Goal: Check status: Check status

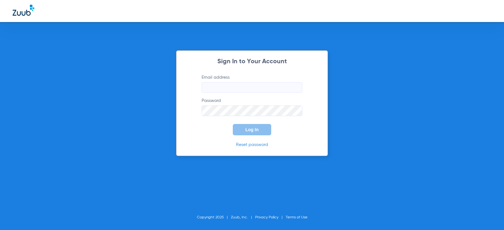
click at [227, 86] on input "Email address" at bounding box center [252, 87] width 101 height 11
type input "[EMAIL_ADDRESS][DOMAIN_NAME]"
click at [233, 124] on button "Log In" at bounding box center [252, 129] width 38 height 11
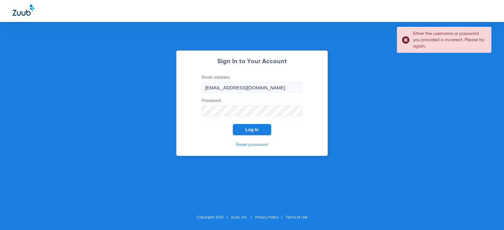
click at [180, 112] on div "Sign In to Your Account Email address [EMAIL_ADDRESS][DOMAIN_NAME] Password Log…" at bounding box center [252, 103] width 152 height 106
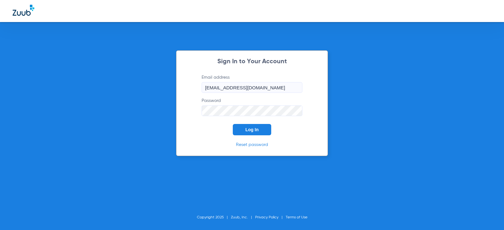
click at [233, 124] on button "Log In" at bounding box center [252, 129] width 38 height 11
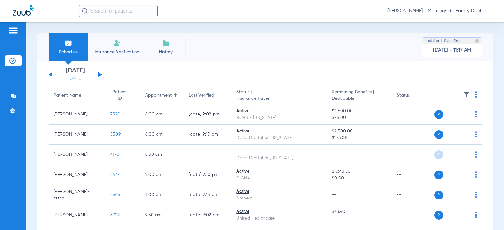
click at [100, 75] on button at bounding box center [100, 74] width 4 height 5
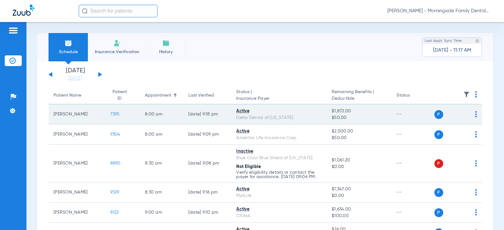
click at [435, 114] on span "P" at bounding box center [438, 114] width 9 height 9
click at [475, 115] on img at bounding box center [476, 114] width 2 height 6
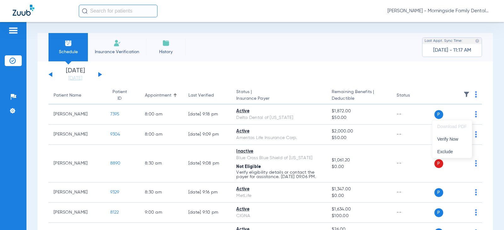
click at [409, 115] on div at bounding box center [252, 115] width 504 height 230
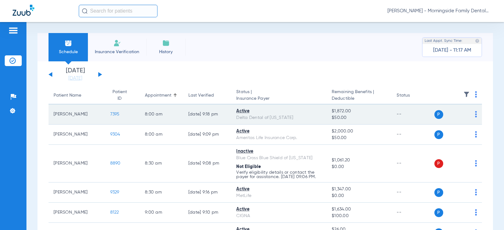
click at [112, 113] on span "7395" at bounding box center [114, 114] width 9 height 4
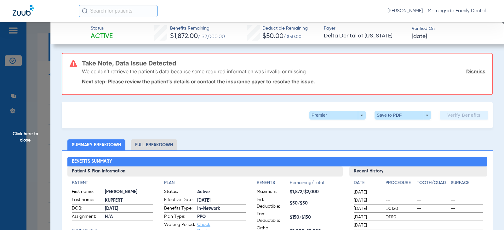
click at [104, 33] on span "Active" at bounding box center [102, 36] width 22 height 9
click at [473, 71] on link "Dismiss" at bounding box center [475, 71] width 19 height 6
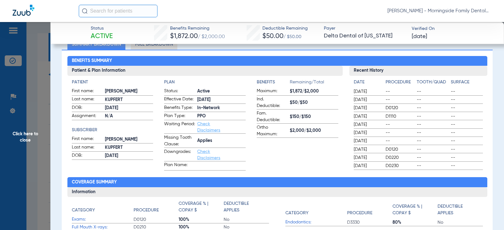
scroll to position [63, 0]
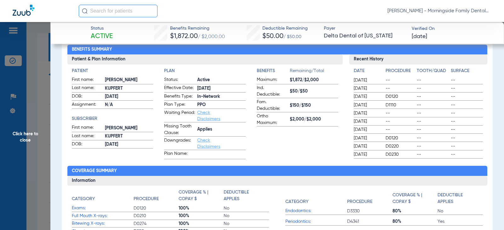
click at [23, 137] on span "Click here to close" at bounding box center [25, 137] width 50 height 230
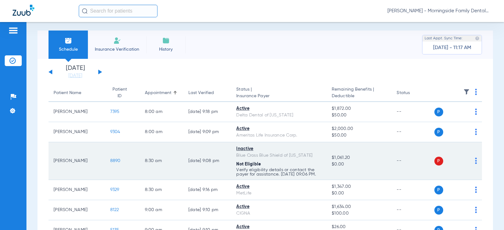
scroll to position [0, 0]
